Goal: Information Seeking & Learning: Learn about a topic

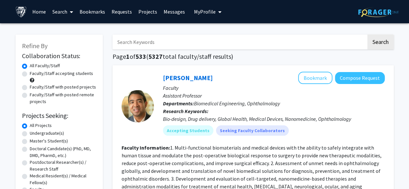
click at [226, 43] on input "Search Keywords" at bounding box center [239, 42] width 254 height 15
type input "anthropology"
click at [367, 35] on button "Search" at bounding box center [380, 42] width 26 height 15
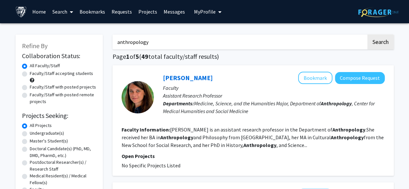
click at [68, 75] on label "Faculty/Staff accepting students" at bounding box center [61, 73] width 63 height 7
click at [34, 74] on input "Faculty/Staff accepting students" at bounding box center [32, 72] width 4 height 4
radio input "true"
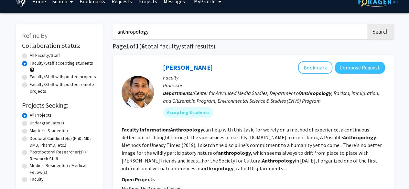
scroll to position [9, 0]
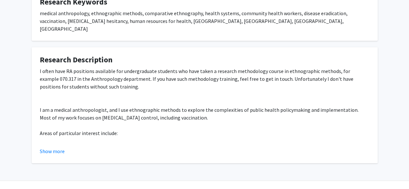
scroll to position [134, 0]
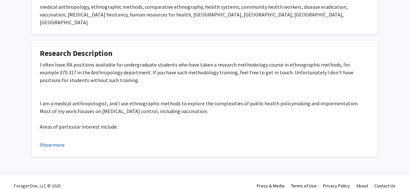
click at [63, 141] on button "Show more" at bounding box center [52, 145] width 25 height 8
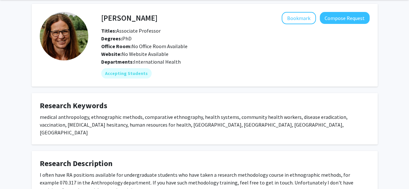
scroll to position [22, 0]
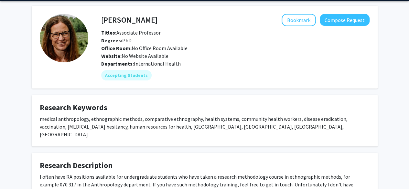
click at [390, 71] on div "Svea Closser Bookmark Compose Request Titles: Associate Professor Degrees: PhD …" at bounding box center [204, 176] width 409 height 351
